Goal: Task Accomplishment & Management: Use online tool/utility

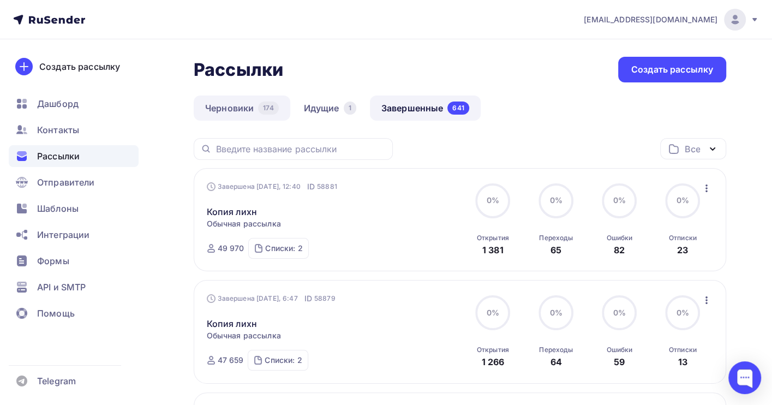
click at [233, 111] on link "Черновики 174" at bounding box center [242, 108] width 97 height 25
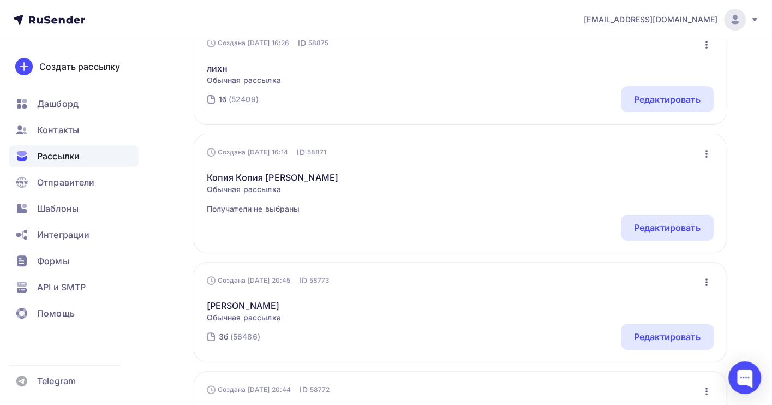
scroll to position [145, 0]
click at [708, 279] on icon "button" at bounding box center [706, 280] width 13 height 13
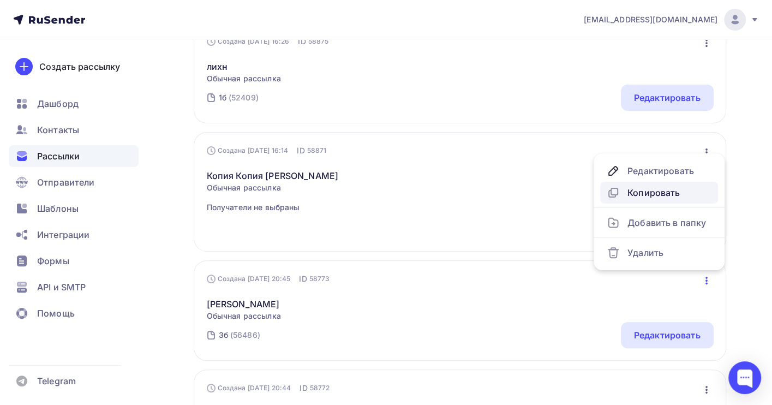
click at [671, 189] on div "Копировать" at bounding box center [659, 192] width 105 height 13
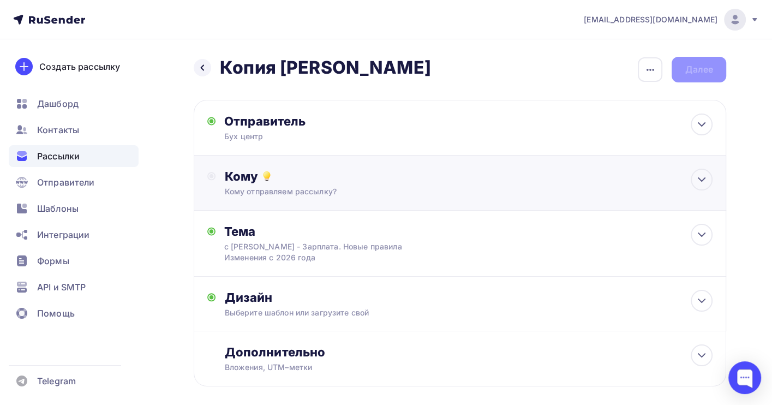
click at [363, 182] on div "Кому" at bounding box center [468, 176] width 489 height 15
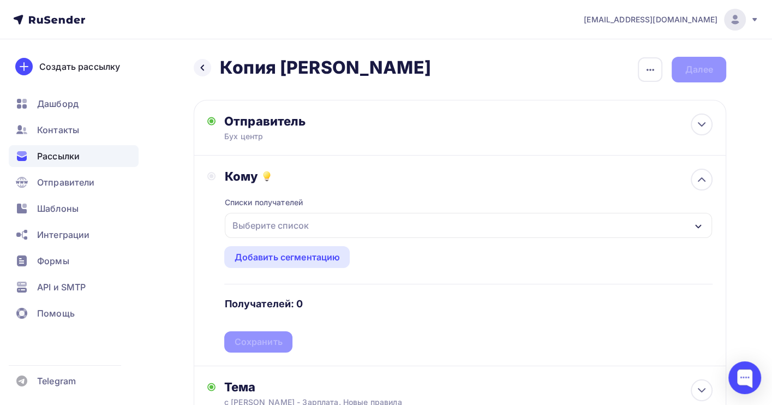
click at [342, 222] on div "Выберите список" at bounding box center [469, 225] width 488 height 25
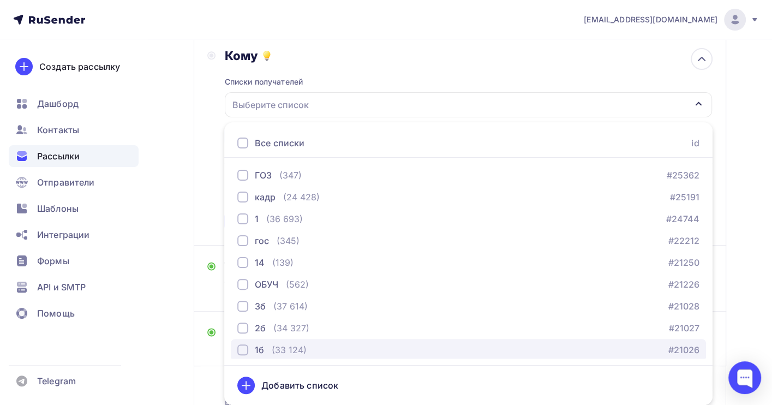
click at [310, 347] on div "1б (33 124) #21026" at bounding box center [468, 349] width 462 height 13
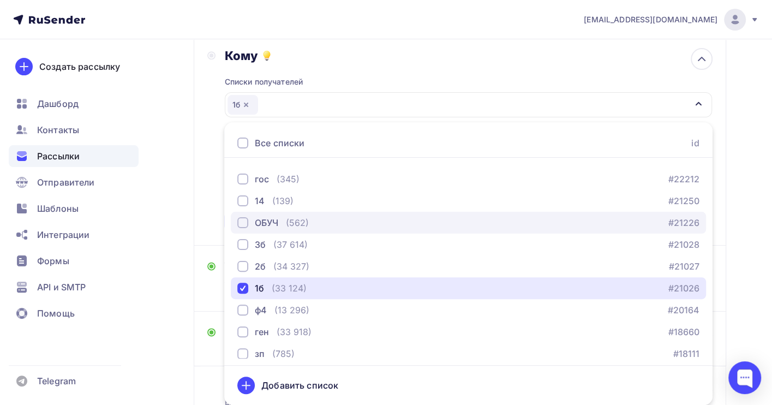
scroll to position [111, 0]
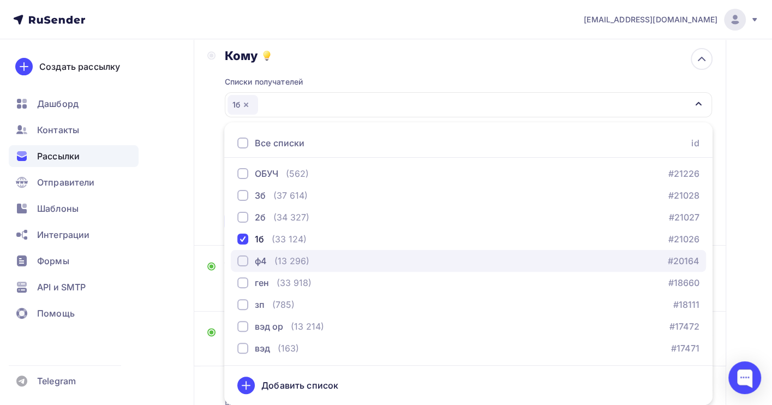
click at [318, 259] on div "ф4 (13 296) #20164" at bounding box center [468, 260] width 462 height 13
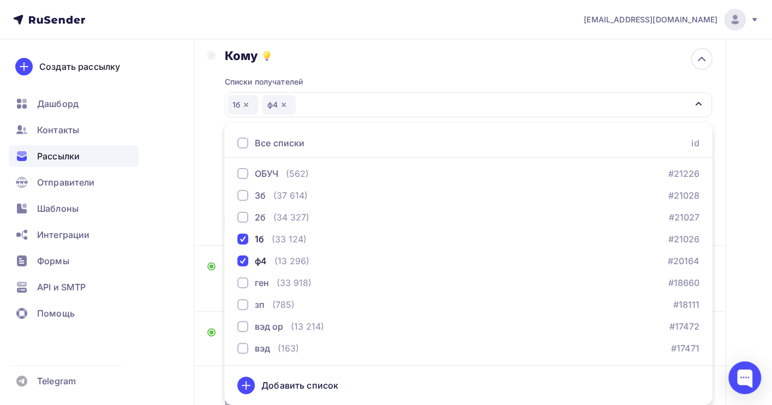
click at [733, 242] on div "Назад Копия воробьева Копия воробьева Закончить позже Переименовать рассылку Уд…" at bounding box center [386, 205] width 772 height 573
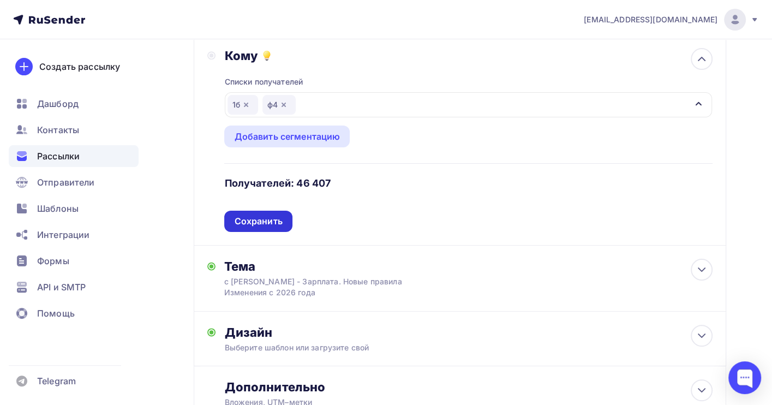
click at [262, 219] on div "Сохранить" at bounding box center [258, 221] width 48 height 13
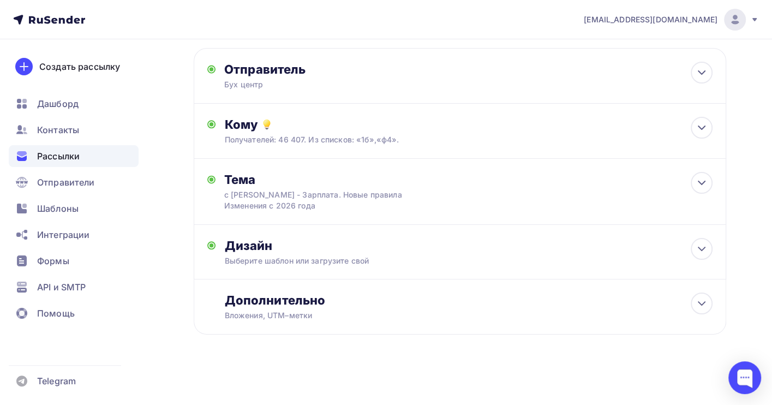
scroll to position [0, 0]
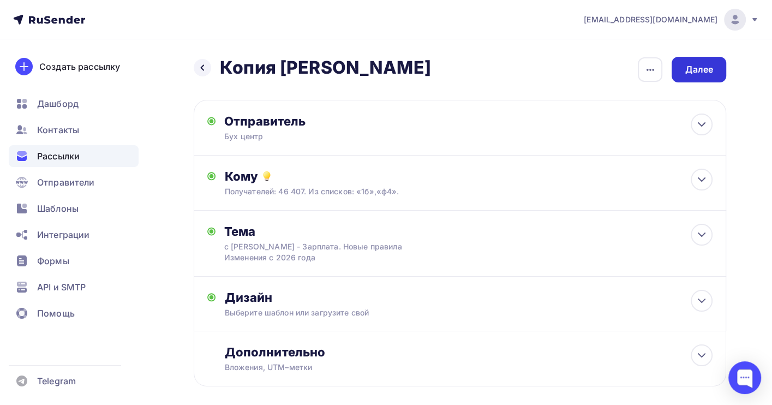
click at [697, 66] on div "Далее" at bounding box center [699, 69] width 28 height 13
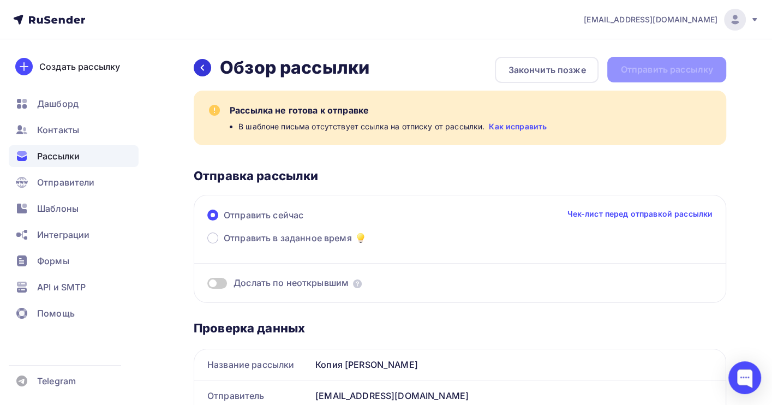
click at [200, 64] on icon at bounding box center [202, 67] width 9 height 9
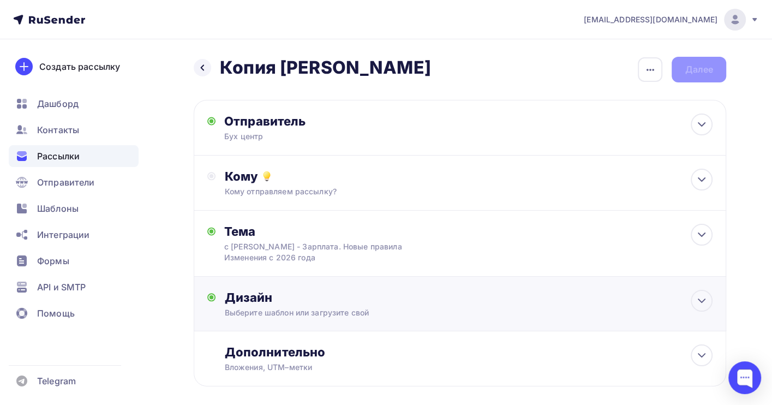
click at [513, 298] on div "Дизайн" at bounding box center [468, 297] width 489 height 15
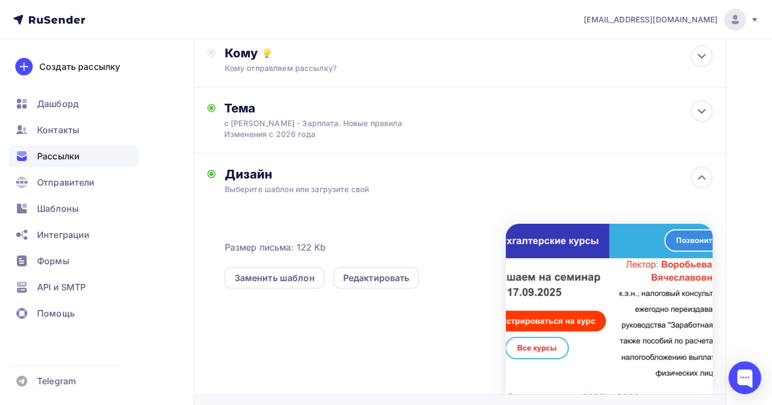
scroll to position [240, 0]
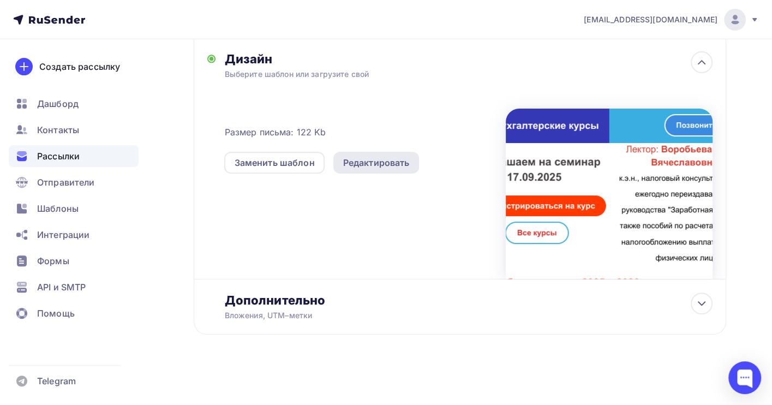
click at [397, 165] on div "Редактировать" at bounding box center [376, 162] width 67 height 13
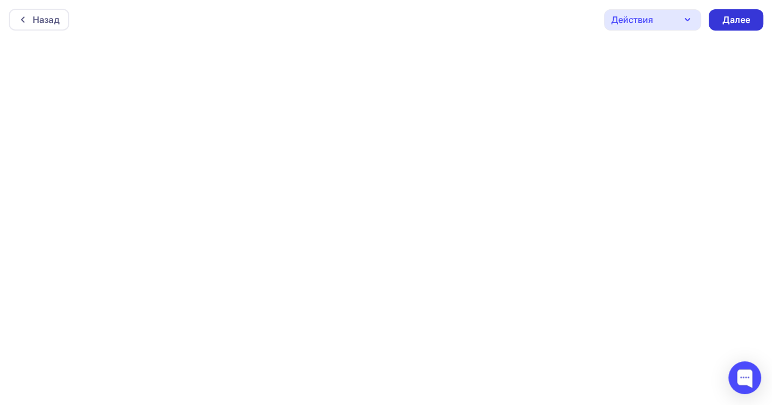
click at [741, 21] on div "Далее" at bounding box center [736, 20] width 28 height 13
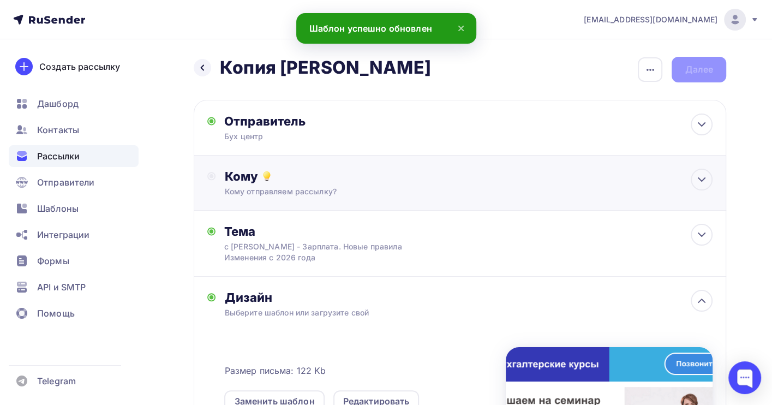
click at [283, 182] on div "Кому" at bounding box center [468, 176] width 489 height 15
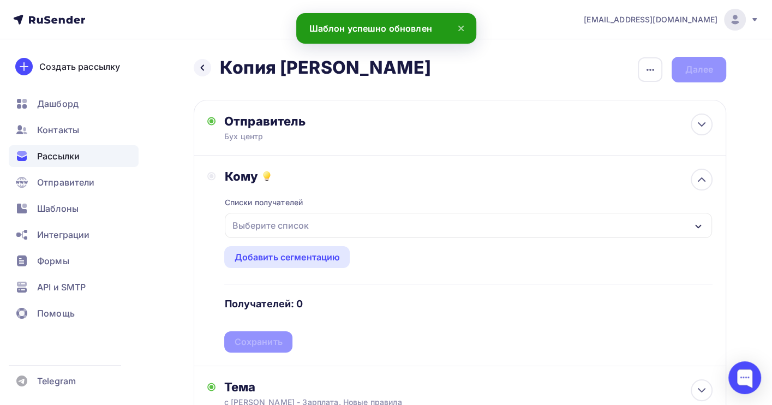
click at [291, 228] on div "Выберите список" at bounding box center [270, 226] width 85 height 20
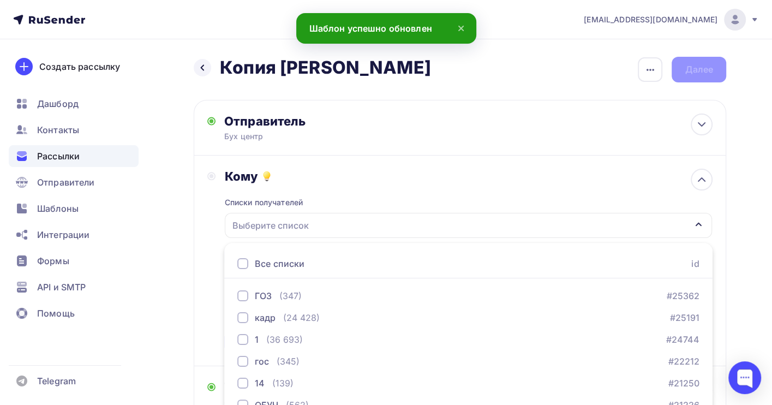
scroll to position [121, 0]
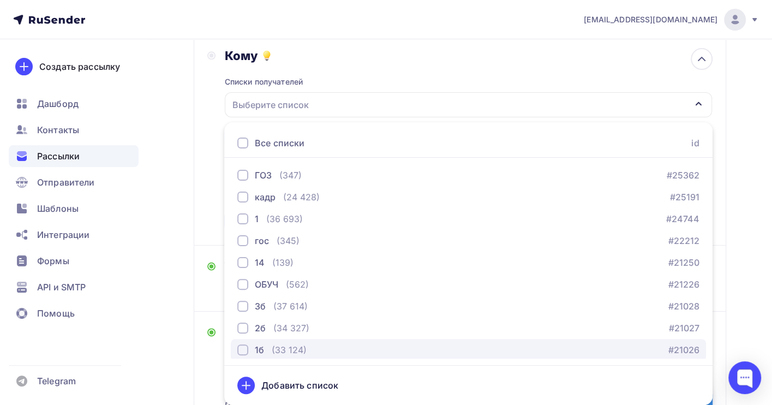
click at [282, 352] on div "(33 124)" at bounding box center [289, 349] width 35 height 13
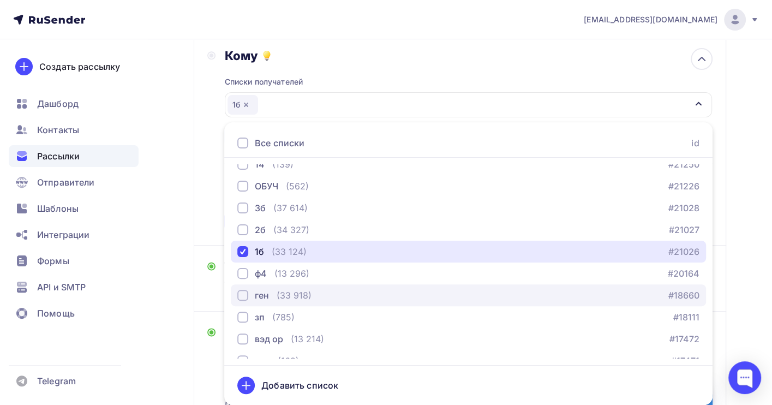
scroll to position [111, 0]
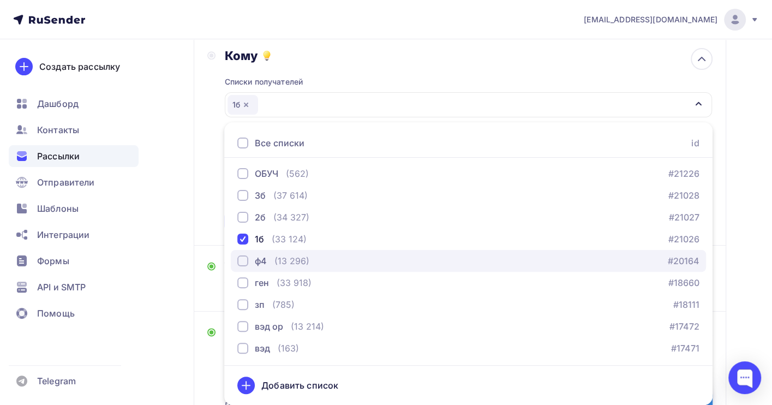
drag, startPoint x: 290, startPoint y: 262, endPoint x: 295, endPoint y: 258, distance: 6.2
click at [292, 261] on div "(13 296)" at bounding box center [292, 260] width 35 height 13
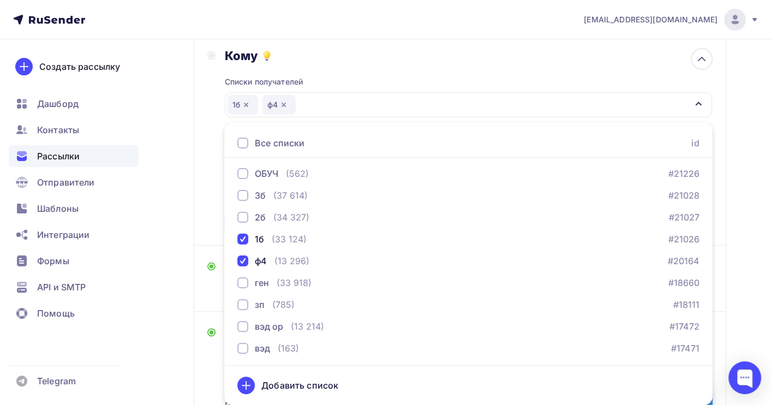
click at [742, 229] on div "Назад Копия воробьева Копия воробьева Закончить позже Переименовать рассылку Уд…" at bounding box center [386, 299] width 772 height 760
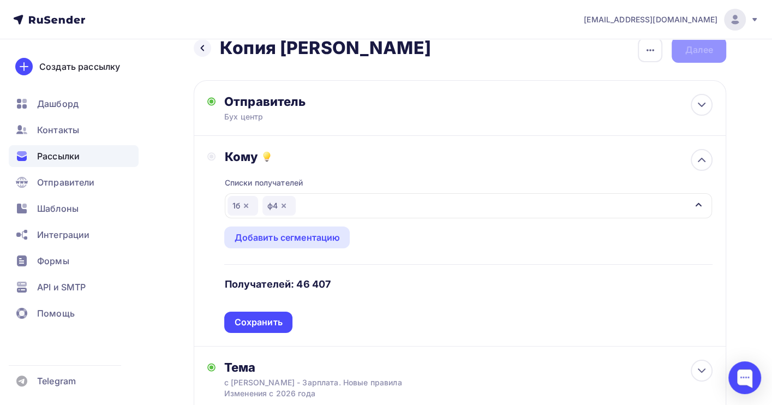
scroll to position [0, 0]
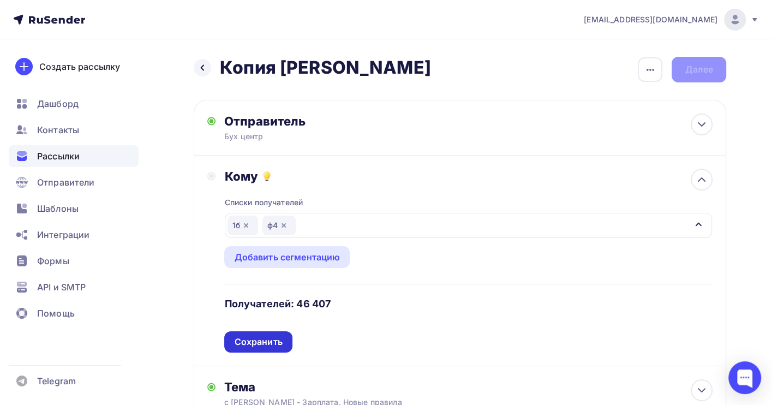
click at [263, 343] on div "Сохранить" at bounding box center [258, 342] width 48 height 13
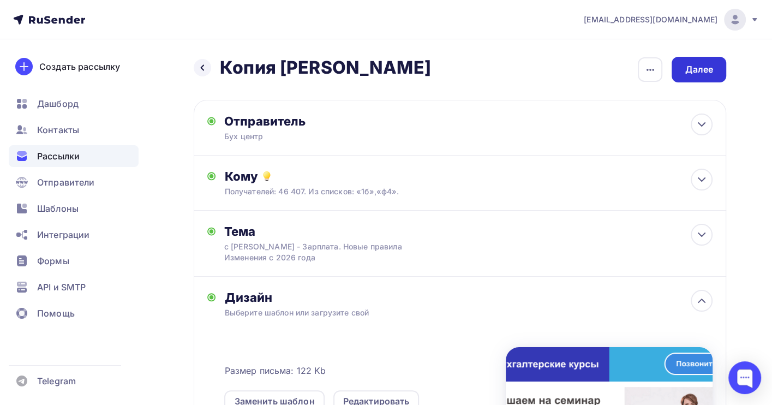
click at [704, 65] on div "Далее" at bounding box center [699, 69] width 28 height 13
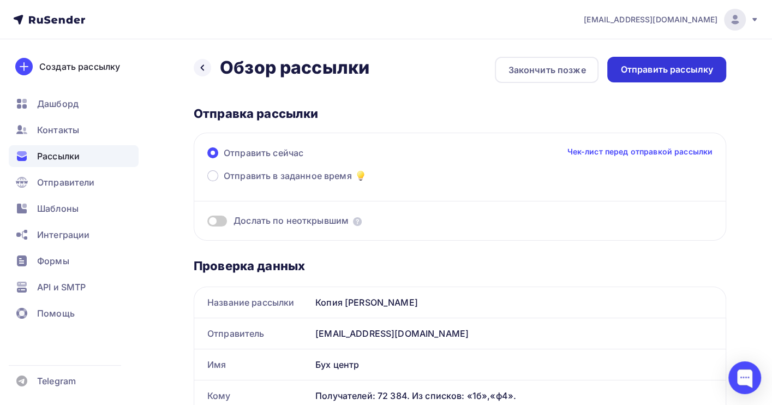
click at [689, 69] on div "Отправить рассылку" at bounding box center [667, 69] width 93 height 13
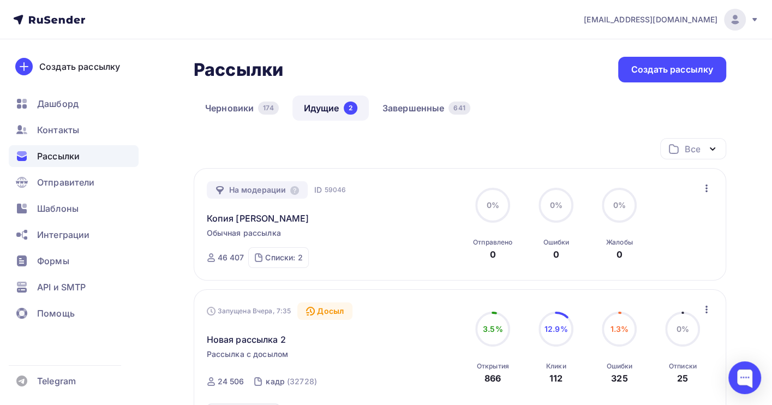
scroll to position [73, 0]
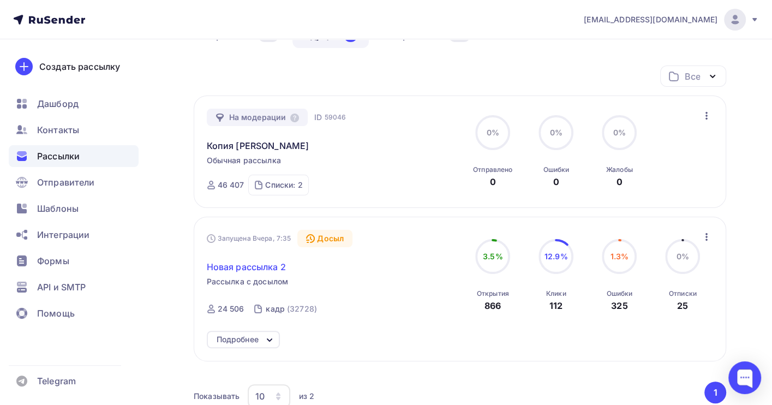
click at [262, 268] on span "Новая рассылка 2" at bounding box center [246, 266] width 79 height 13
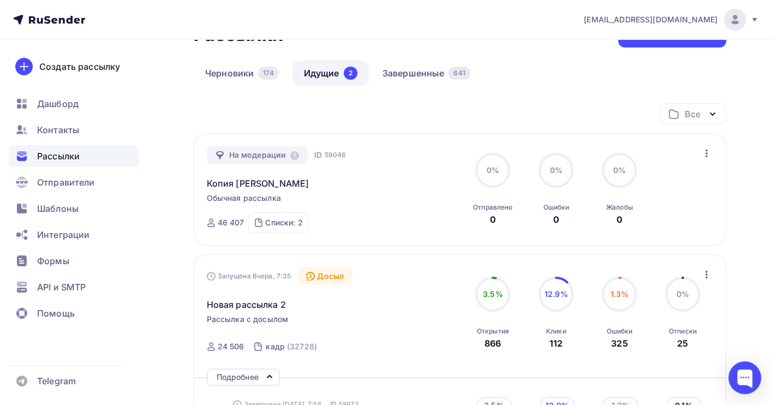
scroll to position [0, 0]
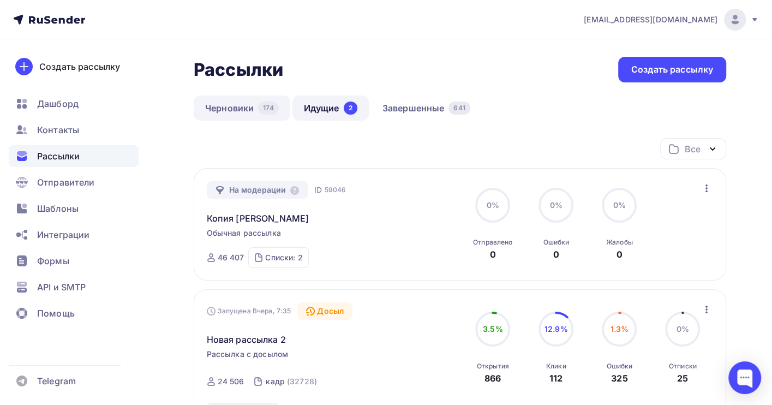
click at [224, 104] on link "Черновики 174" at bounding box center [242, 108] width 97 height 25
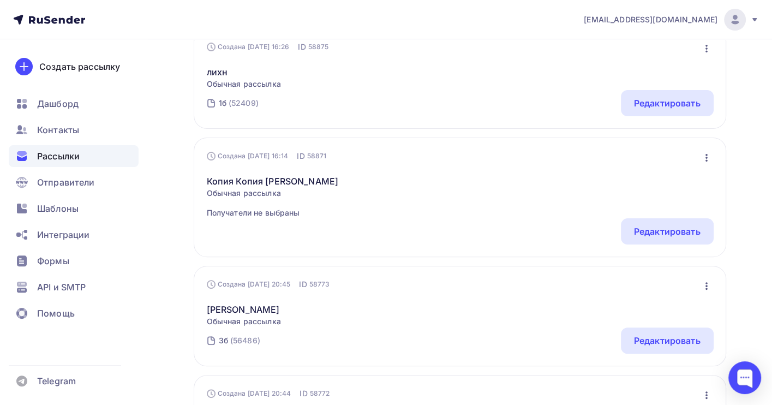
scroll to position [145, 0]
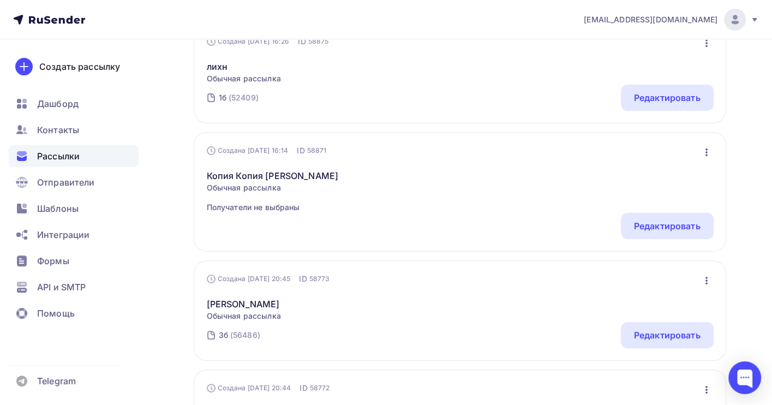
click at [707, 154] on icon "button" at bounding box center [706, 152] width 13 height 13
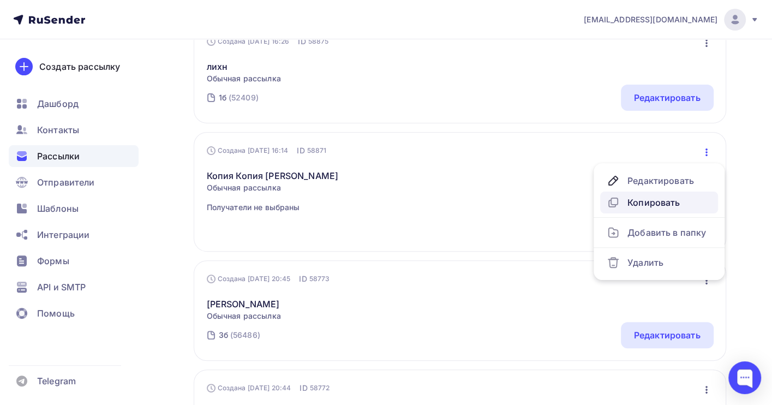
click at [645, 202] on div "Копировать" at bounding box center [659, 202] width 105 height 13
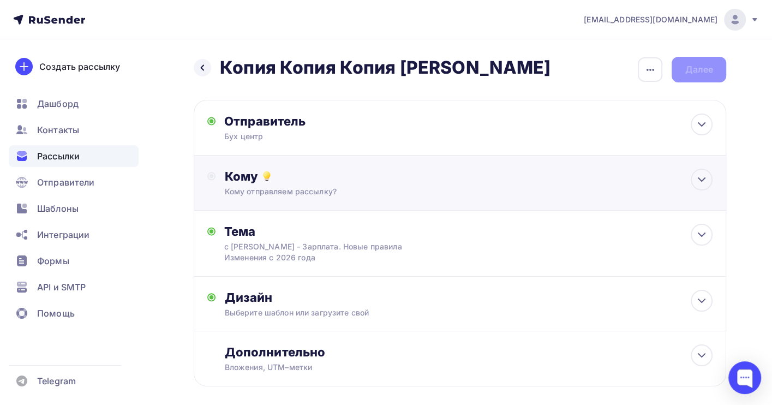
click at [290, 187] on div "Кому отправляем рассылку?" at bounding box center [443, 191] width 439 height 11
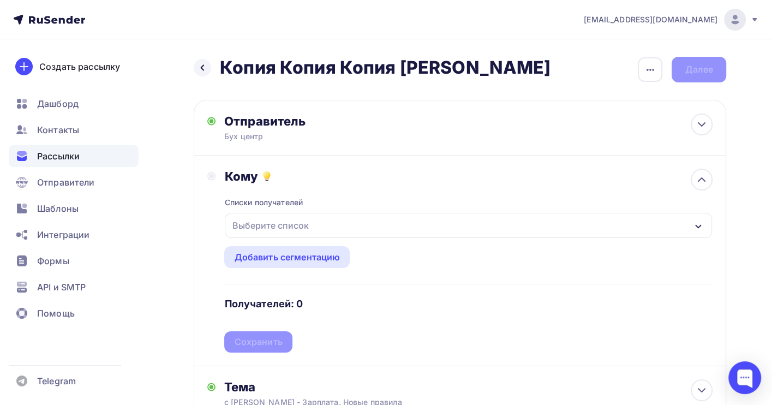
click at [288, 225] on div "Выберите список" at bounding box center [270, 226] width 85 height 20
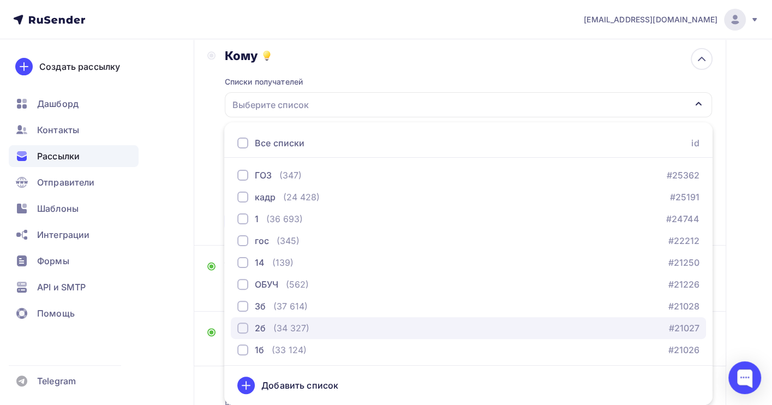
click at [307, 322] on div "(34 327)" at bounding box center [292, 328] width 36 height 13
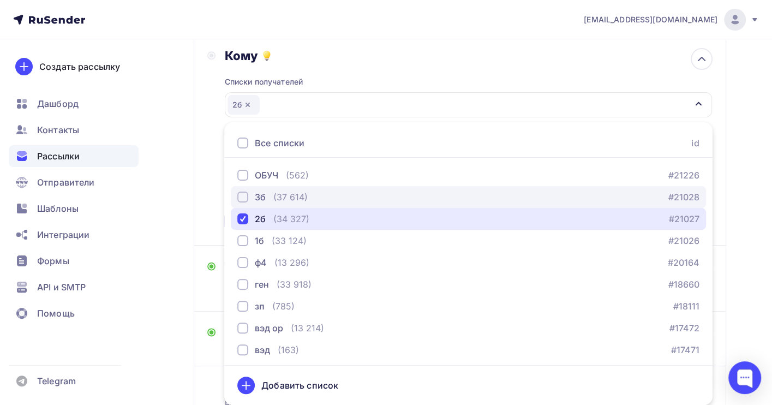
scroll to position [111, 0]
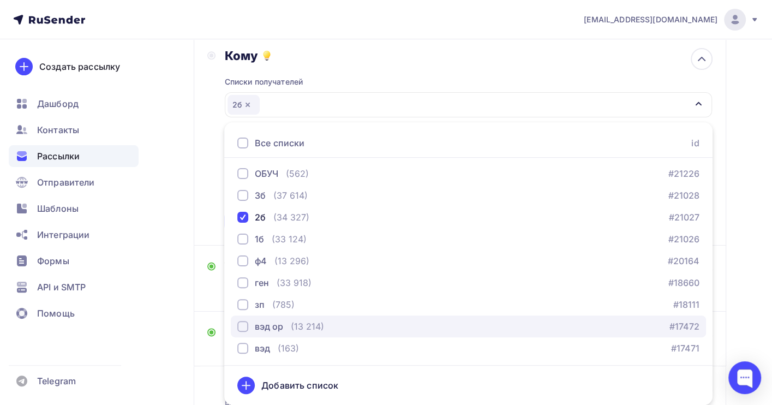
click at [377, 324] on div "вэд ор (13 214) #17472" at bounding box center [468, 326] width 462 height 13
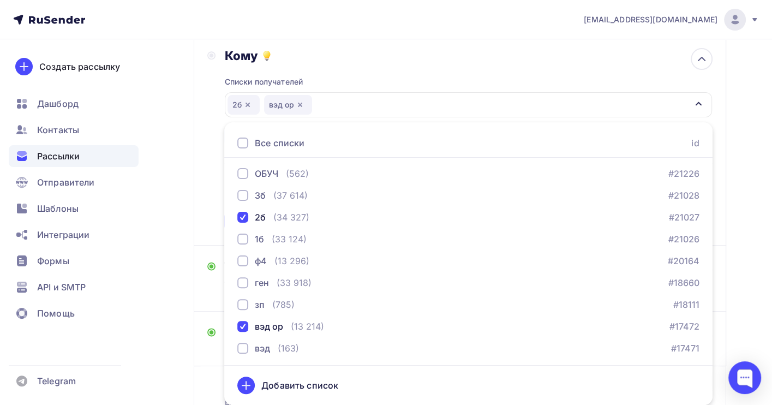
click at [746, 243] on div "Назад Копия Копия Копия воробьева Копия Копия Копия воробьева Закончить позже П…" at bounding box center [386, 205] width 772 height 573
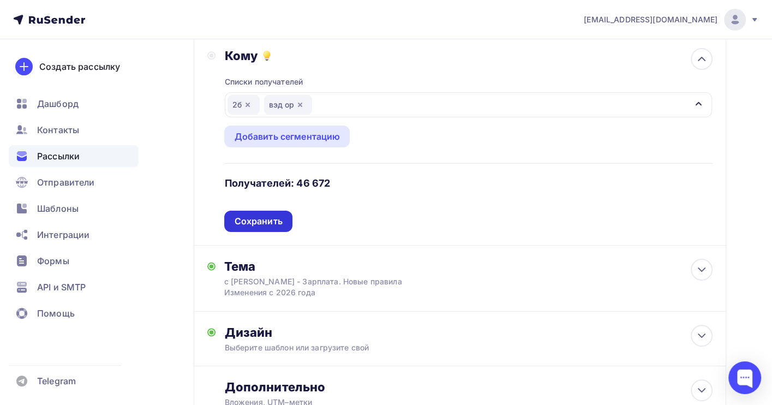
click at [271, 223] on div "Сохранить" at bounding box center [258, 221] width 48 height 13
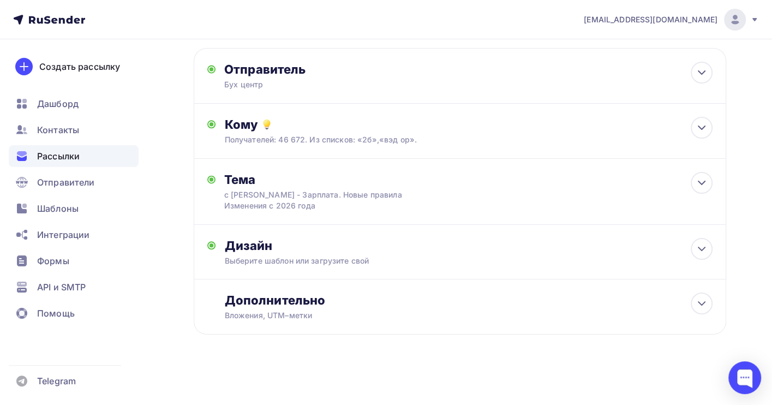
scroll to position [53, 0]
click at [700, 246] on icon at bounding box center [702, 248] width 13 height 13
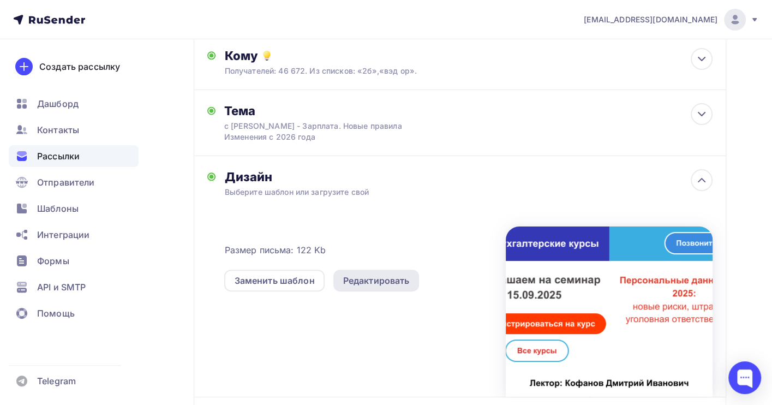
click at [372, 283] on div "Редактировать" at bounding box center [376, 280] width 67 height 13
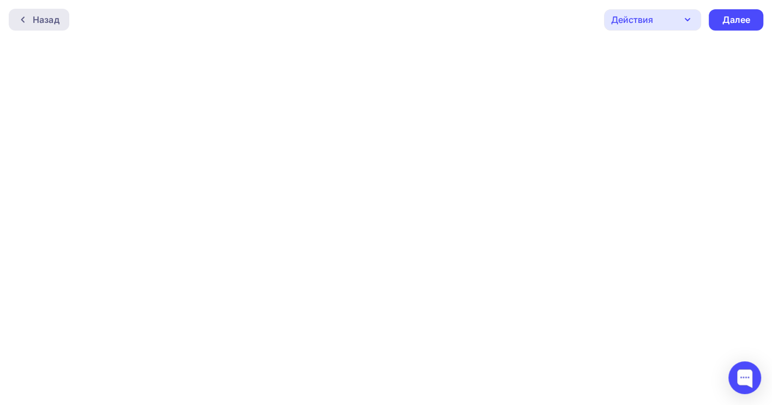
click at [45, 19] on div "Назад" at bounding box center [46, 19] width 27 height 13
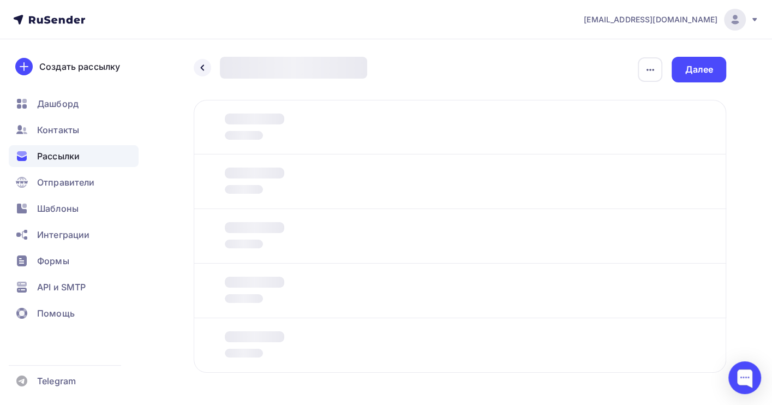
scroll to position [38, 0]
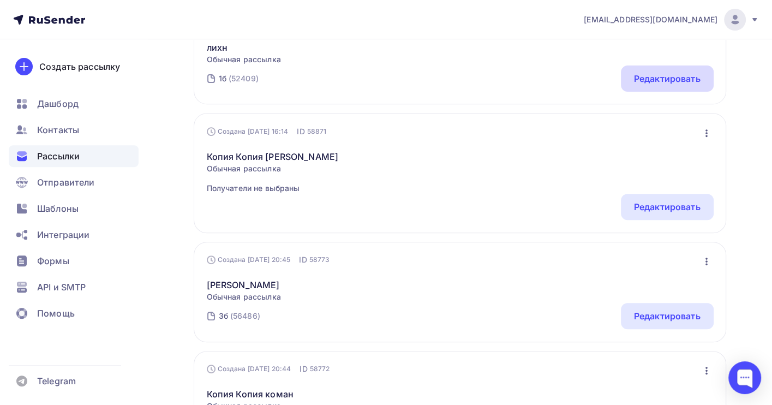
scroll to position [304, 0]
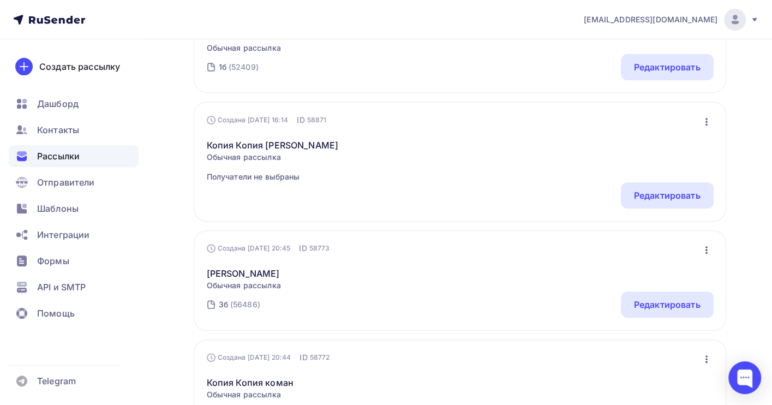
click at [706, 248] on icon "button" at bounding box center [707, 250] width 2 height 8
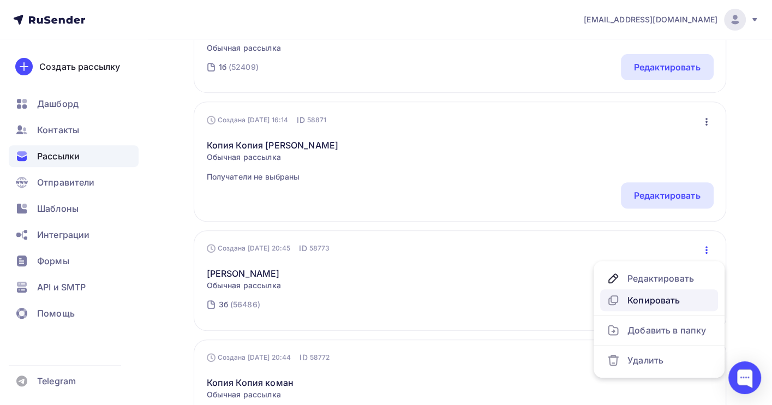
click at [674, 304] on div "Копировать" at bounding box center [659, 300] width 105 height 13
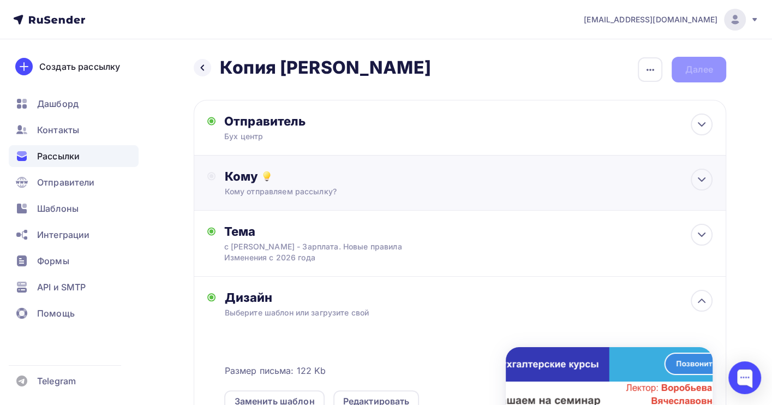
click at [309, 186] on div "Кому Кому отправляем рассылку? Списки получателей Выберите список Все списки id…" at bounding box center [468, 183] width 489 height 28
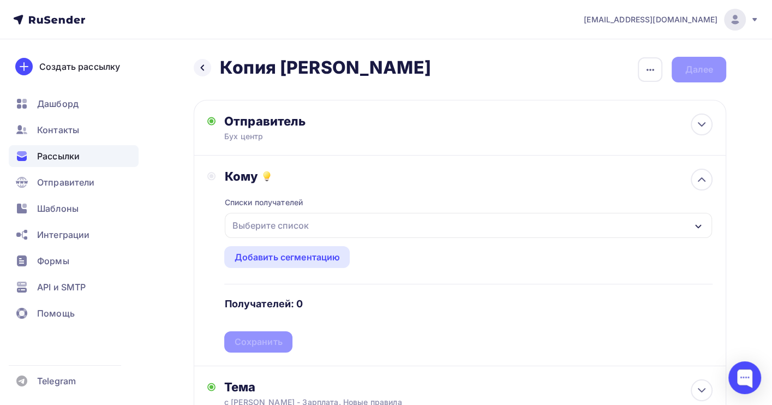
click at [295, 226] on div "Выберите список" at bounding box center [270, 226] width 85 height 20
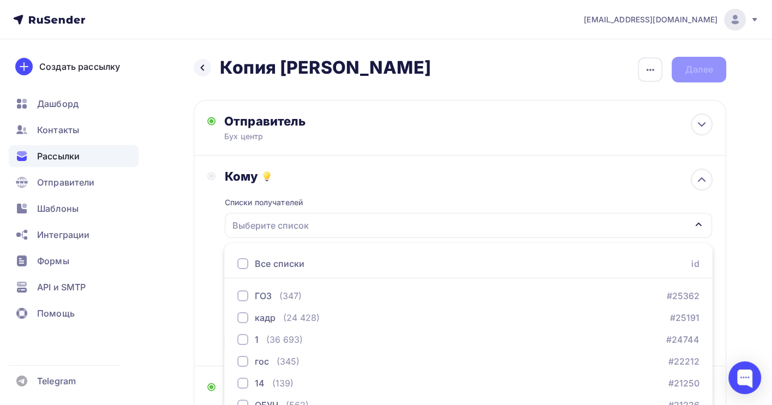
scroll to position [121, 0]
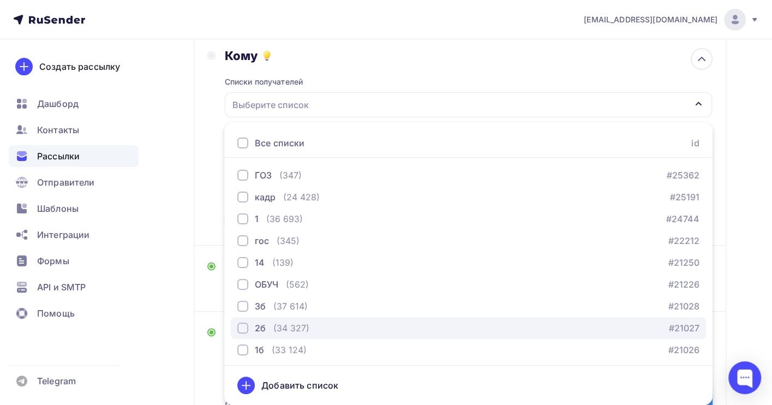
click at [298, 324] on div "(34 327)" at bounding box center [292, 328] width 36 height 13
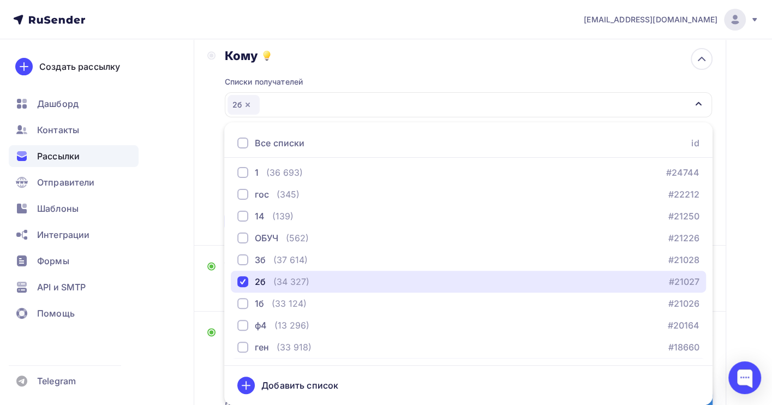
scroll to position [111, 0]
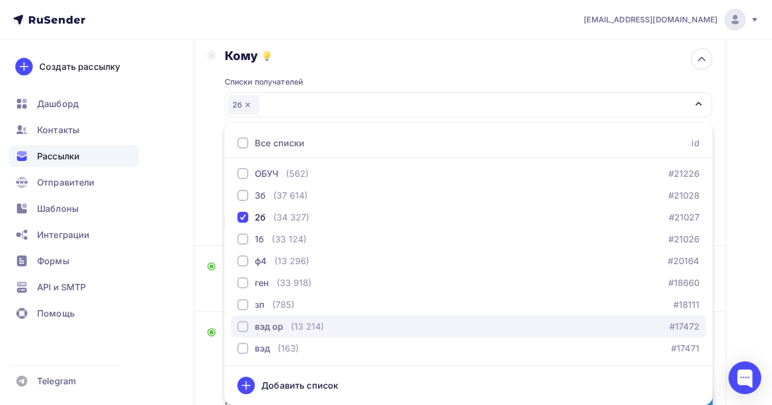
click at [353, 321] on div "вэд ор (13 214) #17472" at bounding box center [468, 326] width 462 height 13
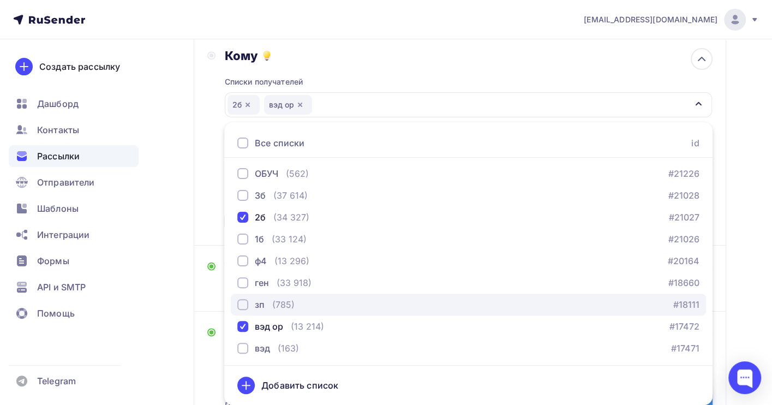
click at [368, 305] on div "зп (785) #18111" at bounding box center [468, 304] width 462 height 13
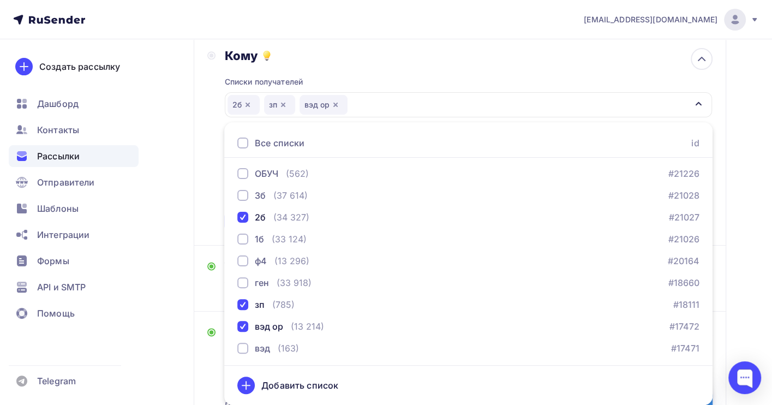
click at [753, 267] on div "Назад Копия воробьева Копия воробьева Закончить позже Переименовать рассылку Уд…" at bounding box center [386, 299] width 772 height 760
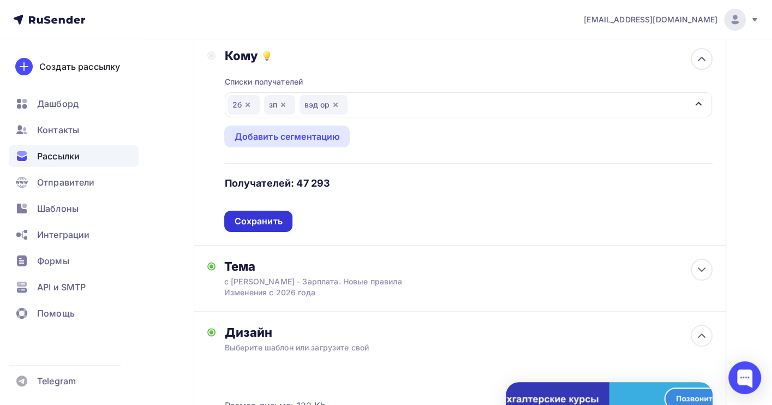
click at [275, 218] on div "Сохранить" at bounding box center [258, 221] width 48 height 13
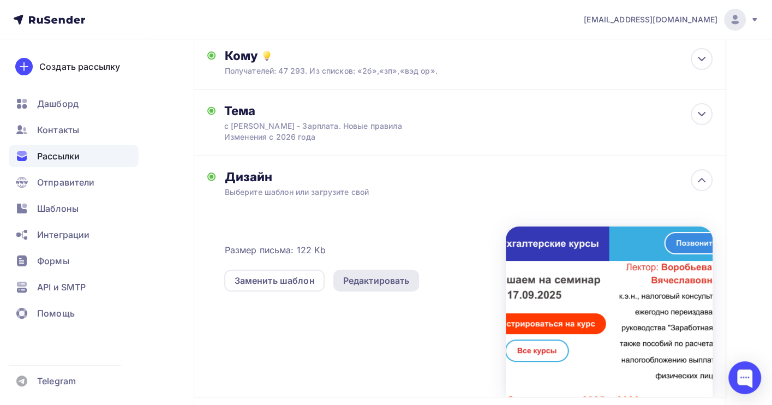
click at [380, 282] on div "Редактировать" at bounding box center [376, 280] width 67 height 13
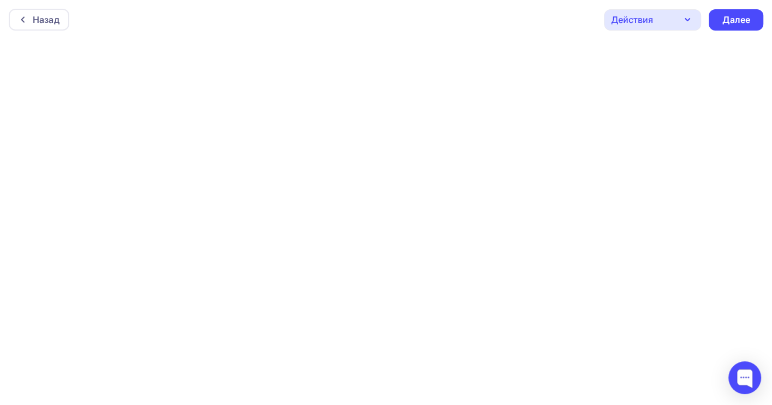
scroll to position [3, 0]
click at [733, 15] on div "Далее" at bounding box center [736, 17] width 28 height 13
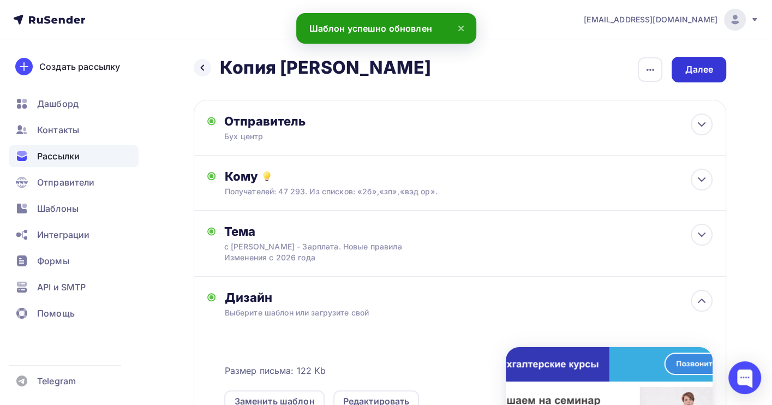
click at [690, 67] on div "Далее" at bounding box center [699, 69] width 28 height 13
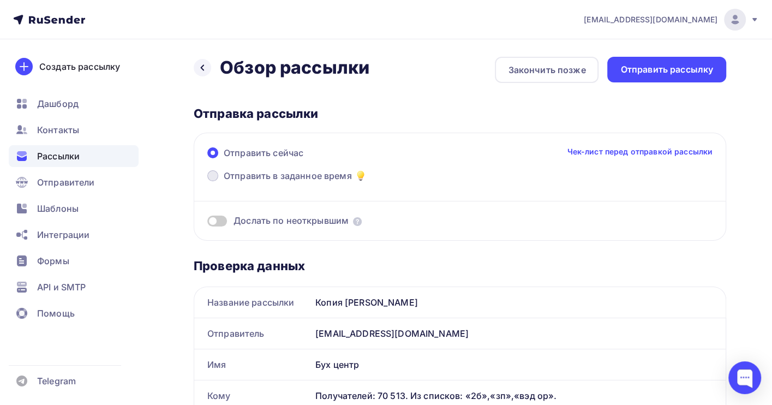
click at [272, 169] on span "Отправить в заданное время" at bounding box center [288, 175] width 128 height 13
click at [224, 182] on input "Отправить в заданное время" at bounding box center [224, 182] width 0 height 0
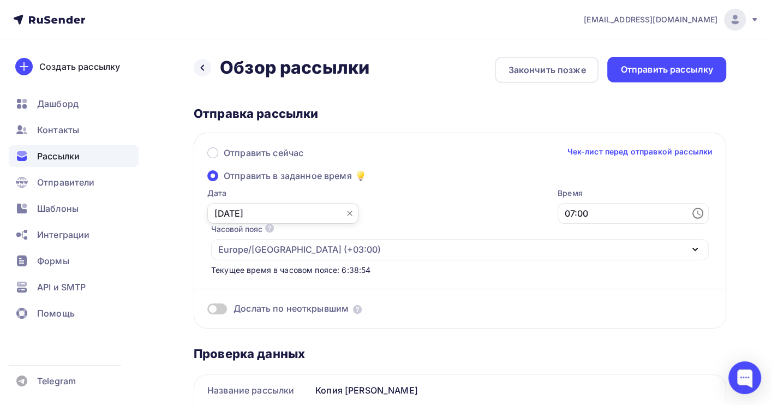
click at [246, 216] on input "12.09.2025" at bounding box center [282, 213] width 151 height 21
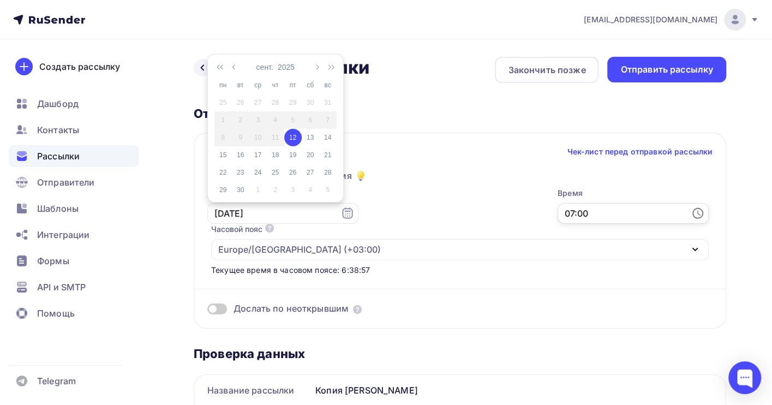
click at [558, 210] on input "07:00" at bounding box center [633, 213] width 151 height 21
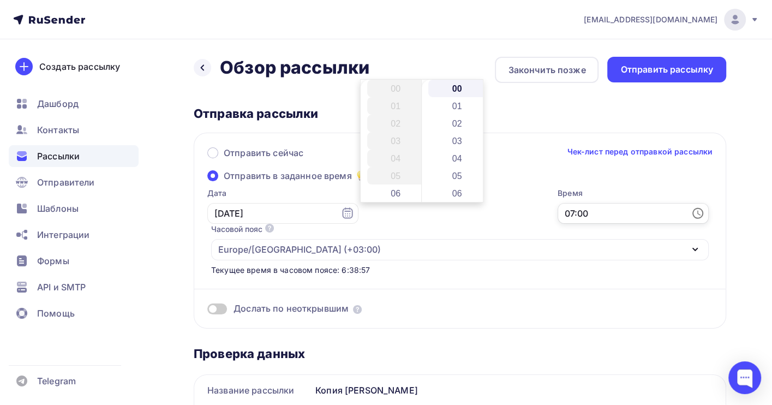
scroll to position [122, 0]
click at [400, 124] on li "09" at bounding box center [396, 123] width 59 height 17
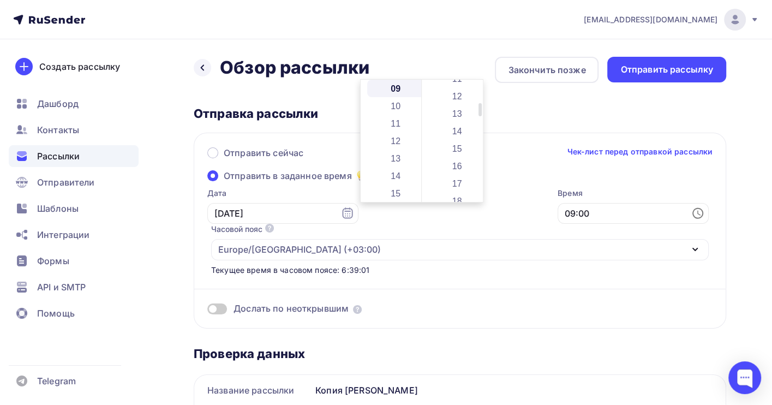
scroll to position [218, 0]
click at [461, 165] on li "17" at bounding box center [458, 166] width 59 height 17
type input "09:17"
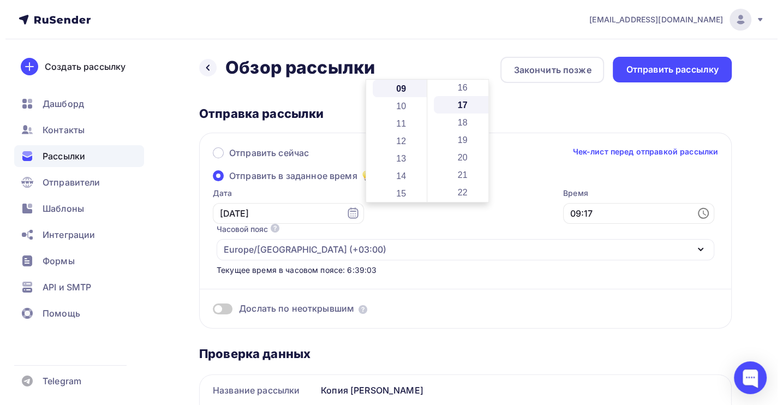
scroll to position [296, 0]
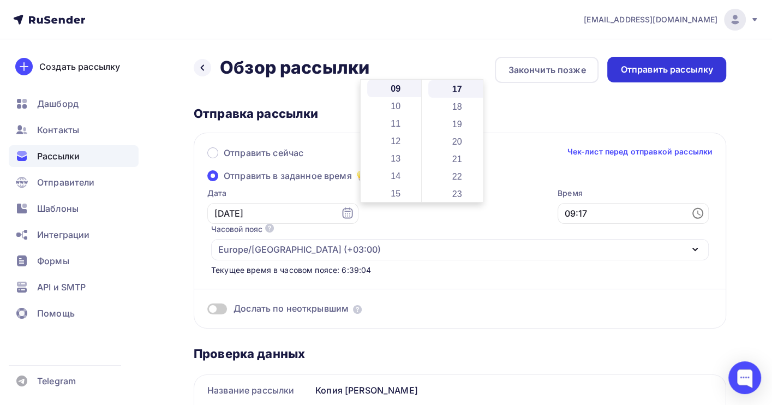
click at [662, 74] on div "Отправить рассылку" at bounding box center [667, 69] width 93 height 13
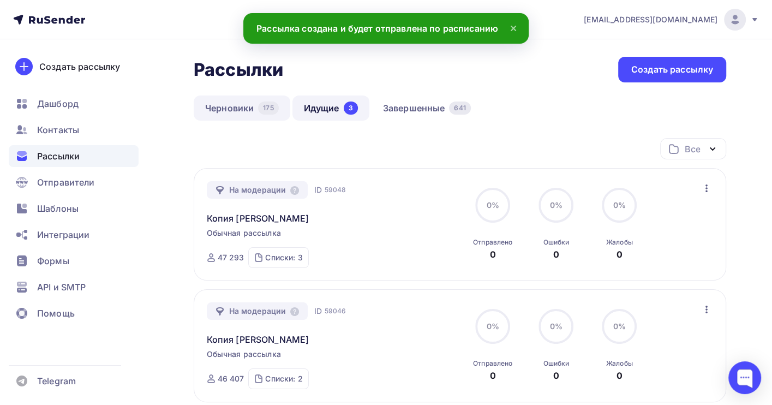
click at [243, 108] on link "Черновики 175" at bounding box center [242, 108] width 97 height 25
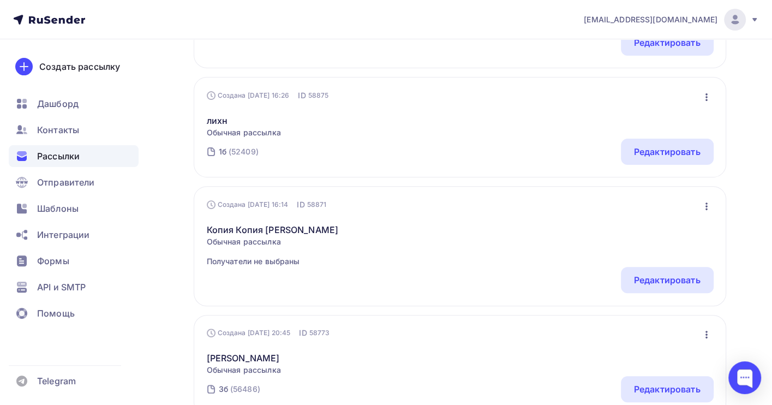
scroll to position [291, 0]
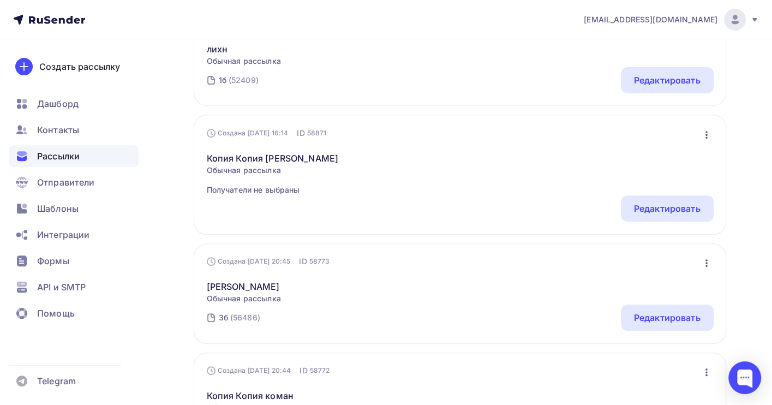
click at [706, 267] on icon "button" at bounding box center [707, 263] width 2 height 8
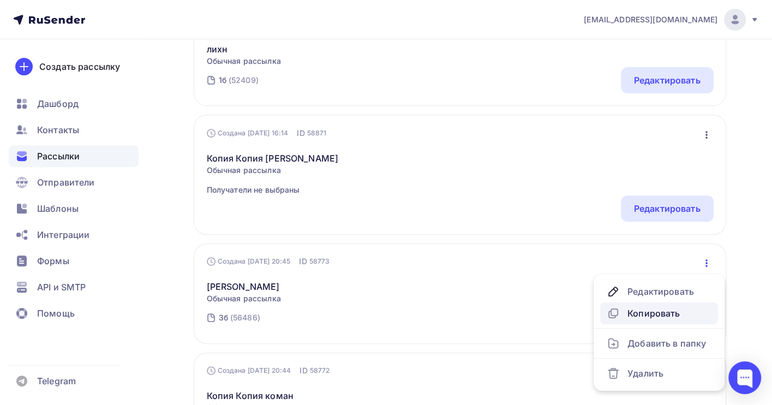
click at [667, 314] on div "Копировать" at bounding box center [659, 313] width 105 height 13
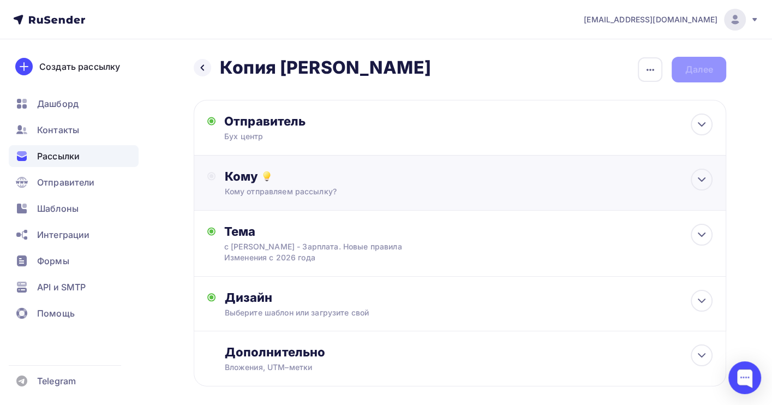
click at [293, 189] on div "Кому отправляем рассылку?" at bounding box center [443, 191] width 439 height 11
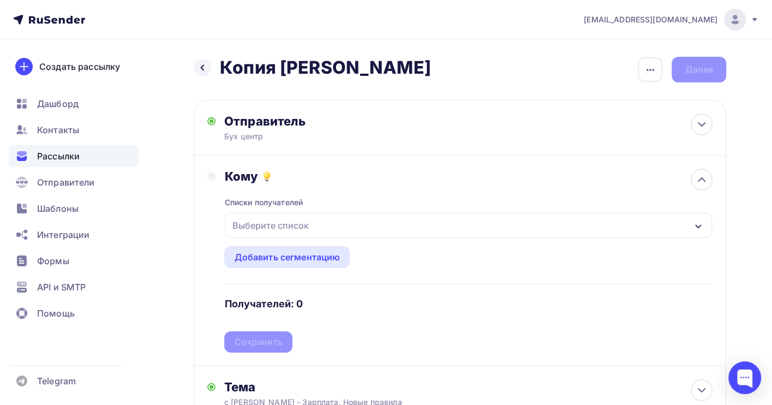
click at [283, 213] on div "Выберите список" at bounding box center [469, 225] width 488 height 25
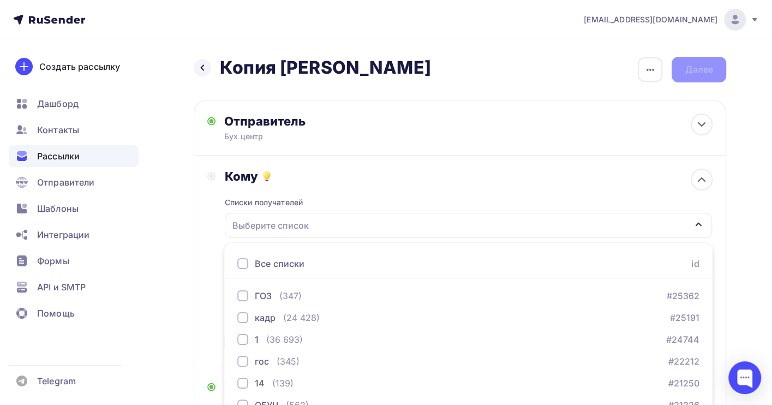
scroll to position [121, 0]
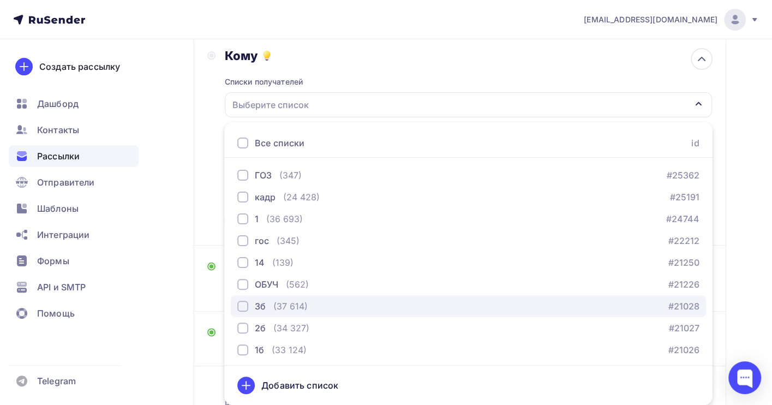
click at [300, 305] on div "(37 614)" at bounding box center [291, 306] width 34 height 13
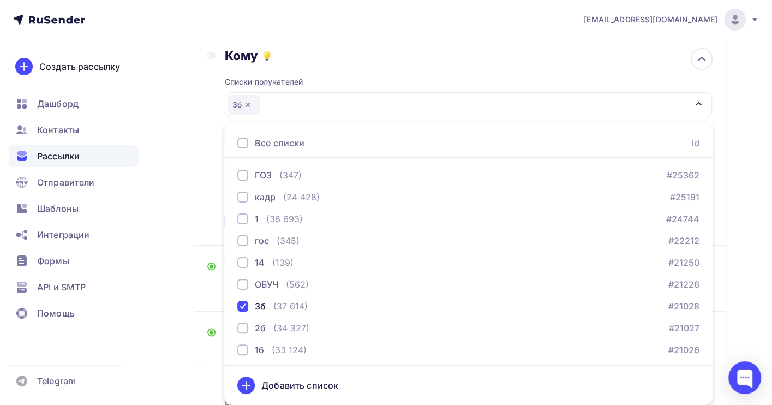
click at [751, 243] on div "Назад Копия воробьева Копия воробьева Закончить позже Переименовать рассылку Уд…" at bounding box center [386, 205] width 772 height 573
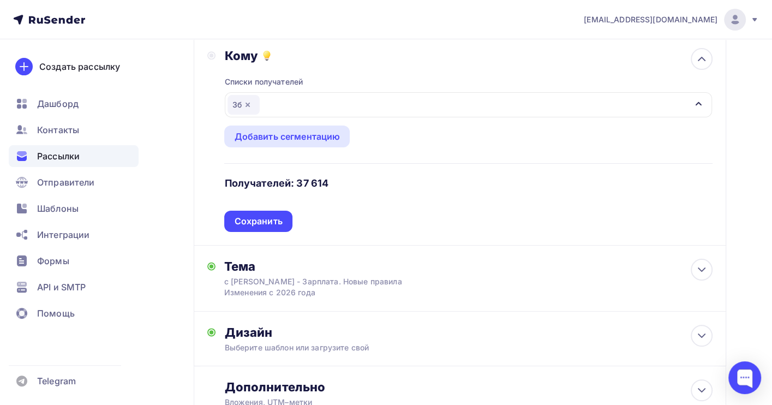
click at [278, 216] on div "Сохранить" at bounding box center [258, 221] width 48 height 13
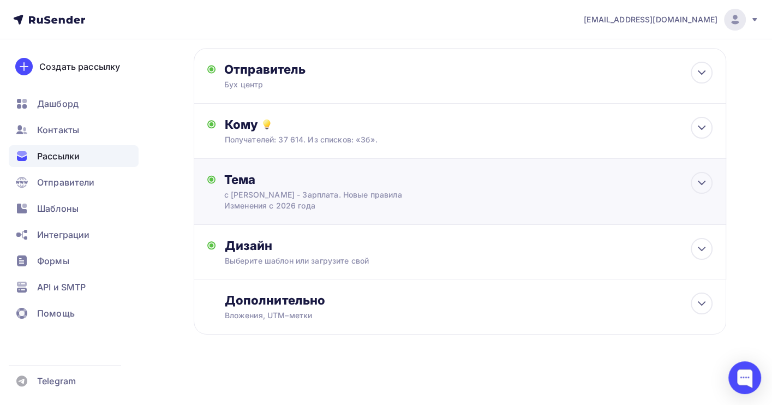
scroll to position [53, 0]
click at [704, 250] on icon at bounding box center [702, 248] width 13 height 13
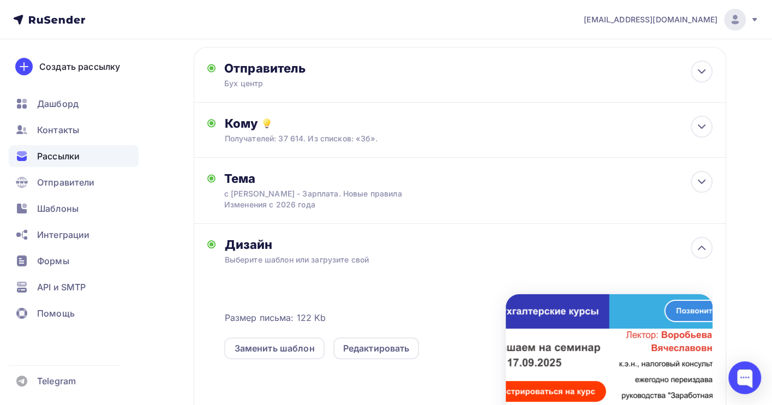
scroll to position [121, 0]
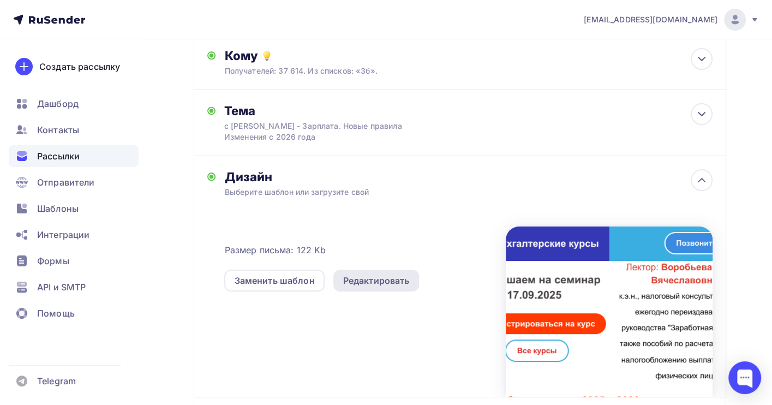
click at [358, 282] on div "Редактировать" at bounding box center [376, 280] width 67 height 13
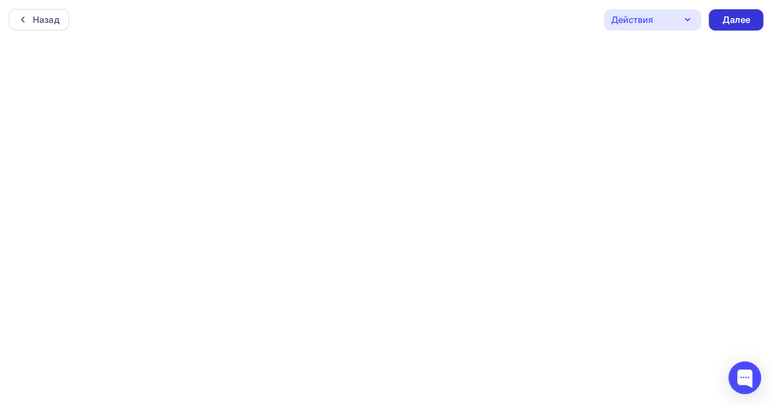
click at [729, 21] on div "Далее" at bounding box center [736, 20] width 28 height 13
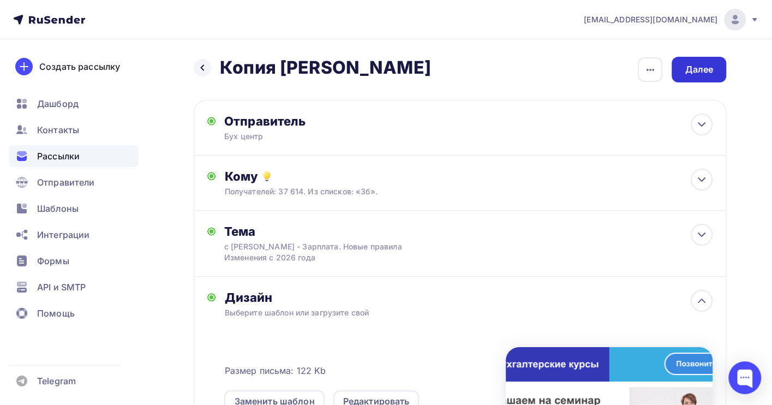
click at [707, 70] on div "Далее" at bounding box center [699, 69] width 28 height 13
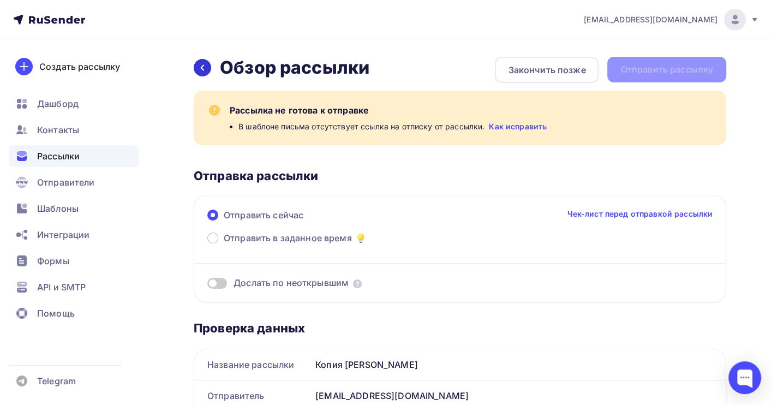
click at [201, 68] on icon at bounding box center [202, 67] width 9 height 9
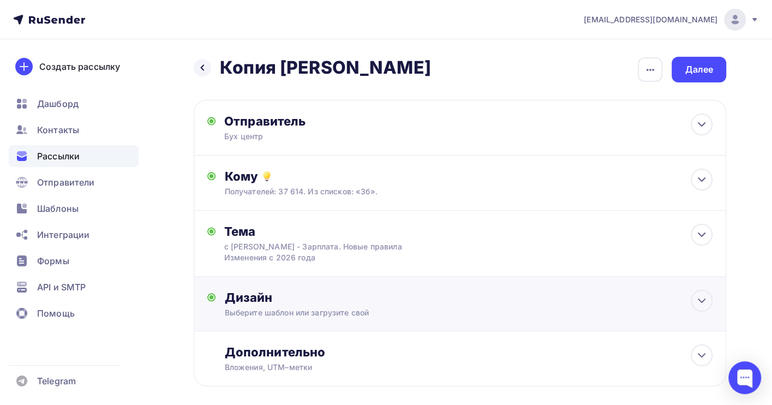
click at [531, 295] on div "Дизайн" at bounding box center [468, 297] width 489 height 15
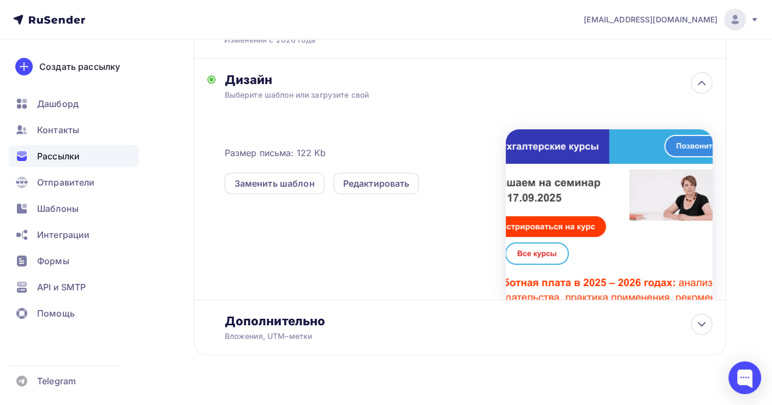
scroll to position [218, 0]
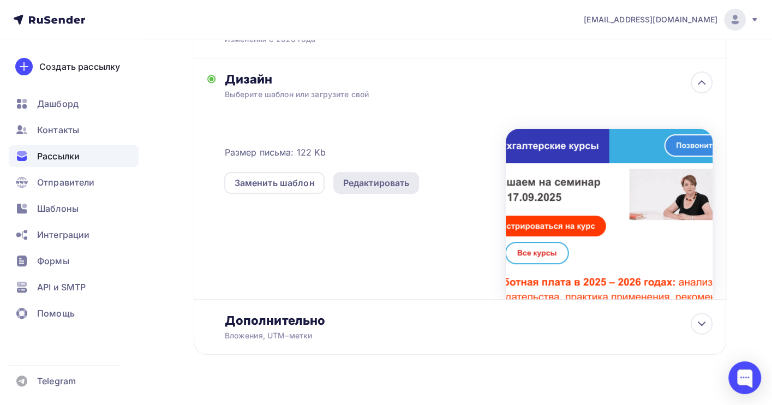
click at [373, 176] on div "Редактировать" at bounding box center [377, 183] width 86 height 22
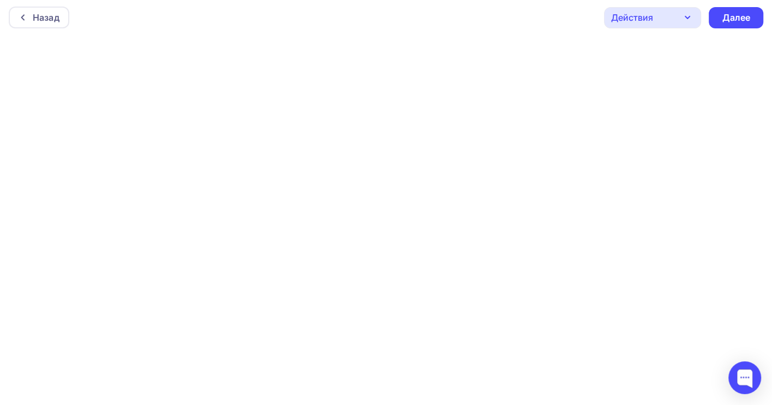
scroll to position [3, 0]
click at [728, 22] on div "Далее" at bounding box center [736, 17] width 28 height 13
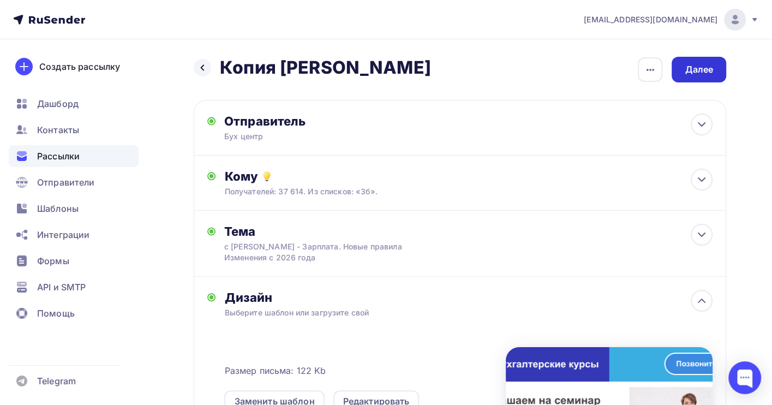
click at [696, 69] on div "Далее" at bounding box center [699, 69] width 28 height 13
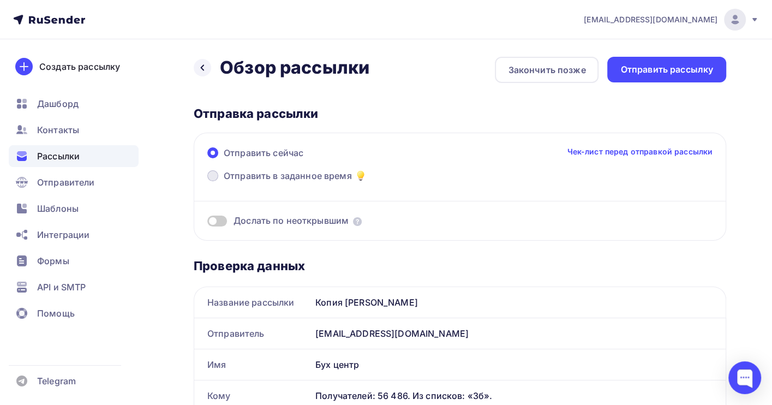
click at [306, 173] on span "Отправить в заданное время" at bounding box center [288, 175] width 128 height 13
click at [224, 182] on input "Отправить в заданное время" at bounding box center [224, 182] width 0 height 0
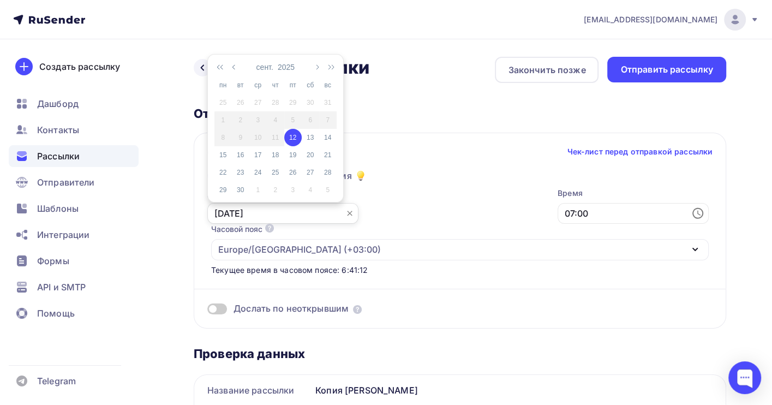
click at [247, 212] on input "12.09.2025" at bounding box center [282, 213] width 151 height 21
click at [558, 211] on input "07:00" at bounding box center [633, 213] width 151 height 21
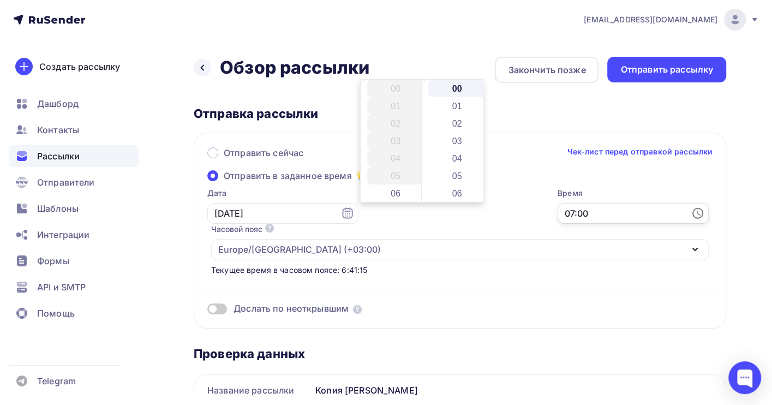
scroll to position [122, 0]
click at [404, 177] on li "12" at bounding box center [396, 175] width 59 height 17
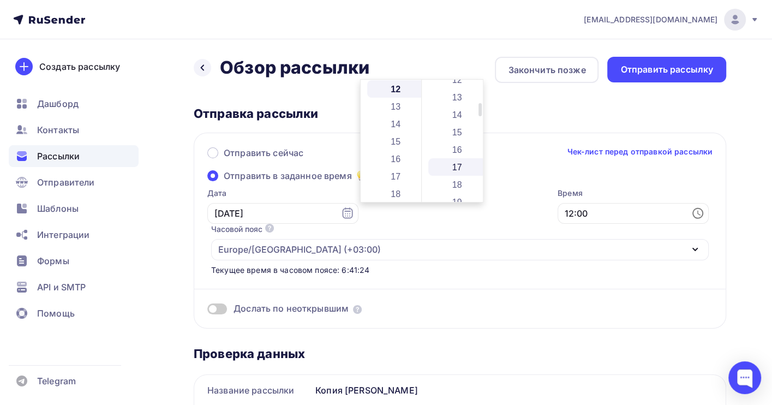
click at [459, 170] on li "17" at bounding box center [458, 166] width 59 height 17
type input "12:17"
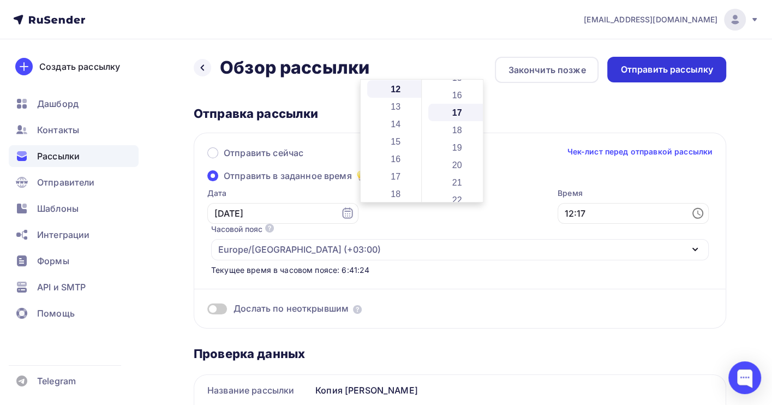
scroll to position [296, 0]
click at [685, 66] on div "Отправить рассылку" at bounding box center [667, 69] width 93 height 13
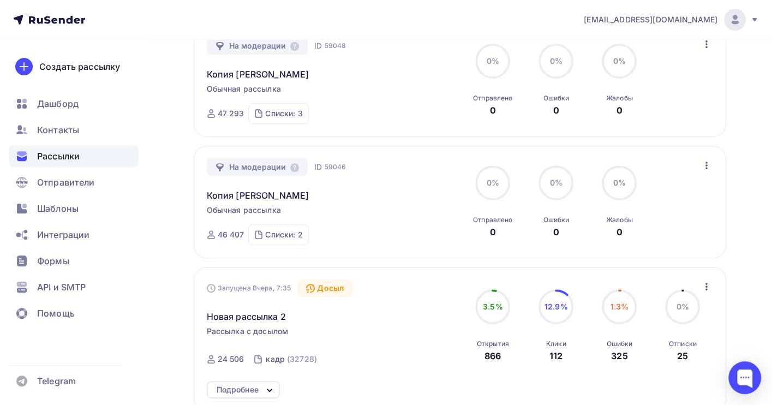
scroll to position [291, 0]
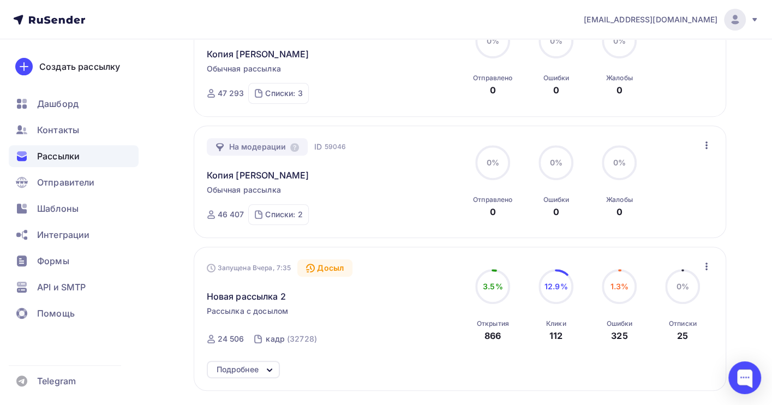
click at [705, 268] on icon "button" at bounding box center [706, 266] width 13 height 13
click at [706, 268] on icon "button" at bounding box center [707, 267] width 2 height 8
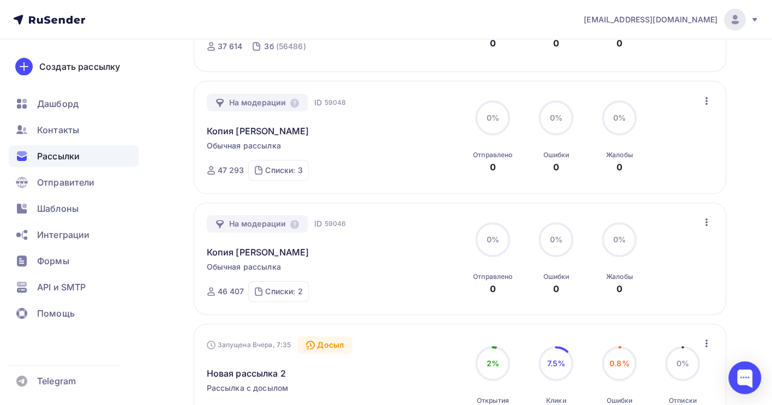
scroll to position [218, 0]
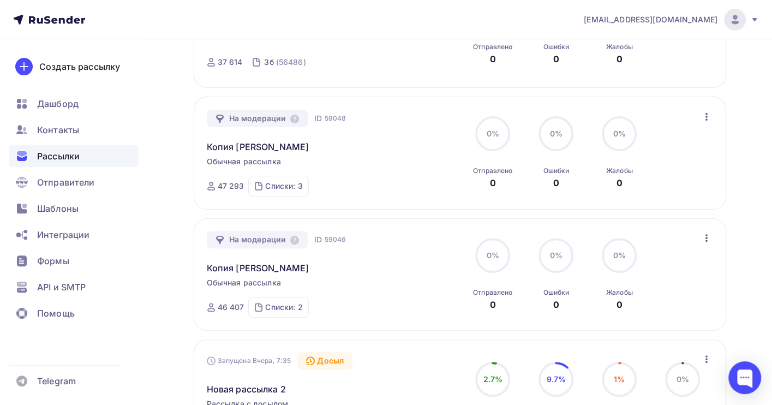
scroll to position [218, 0]
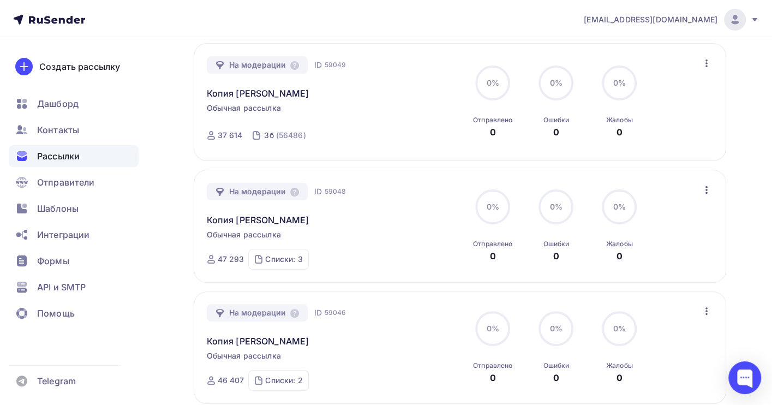
scroll to position [218, 0]
